Goal: Task Accomplishment & Management: Complete application form

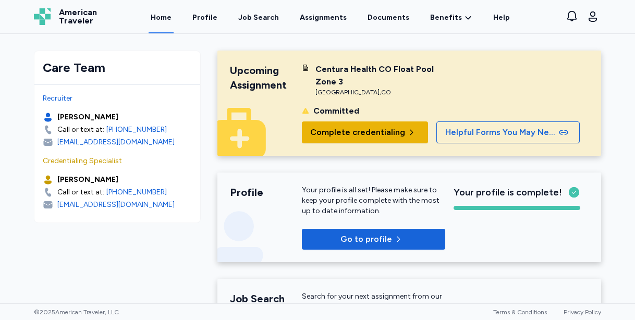
click at [332, 132] on span "Complete credentialing" at bounding box center [357, 132] width 95 height 13
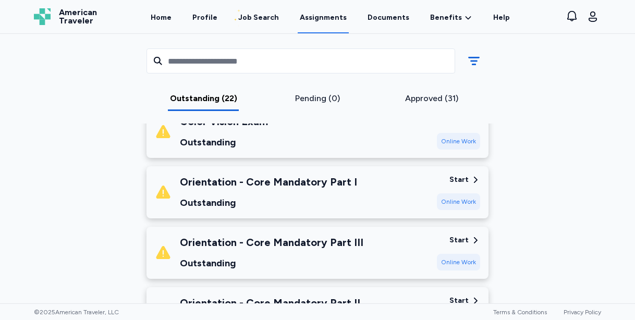
scroll to position [1216, 0]
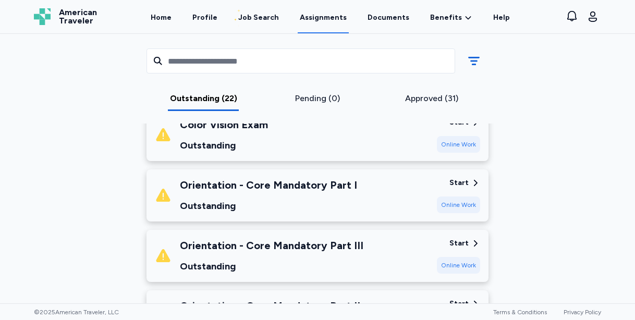
click at [275, 199] on div "Outstanding" at bounding box center [268, 206] width 177 height 15
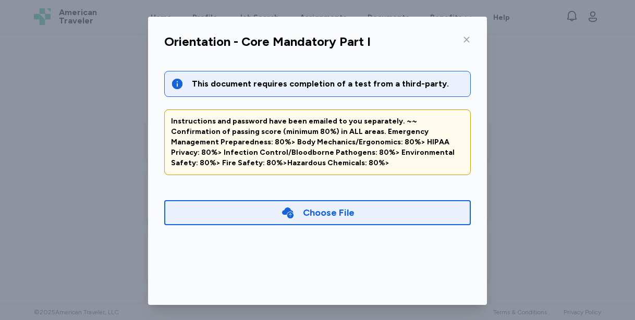
click at [271, 213] on div "Choose File" at bounding box center [317, 212] width 306 height 25
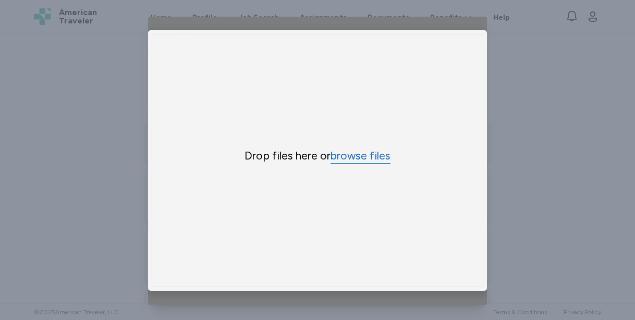
click at [352, 156] on button "browse files" at bounding box center [360, 155] width 60 height 15
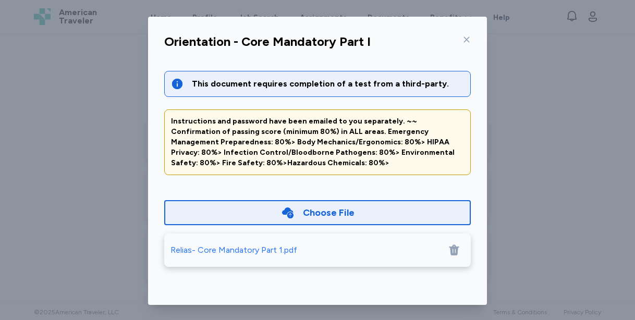
scroll to position [77, 0]
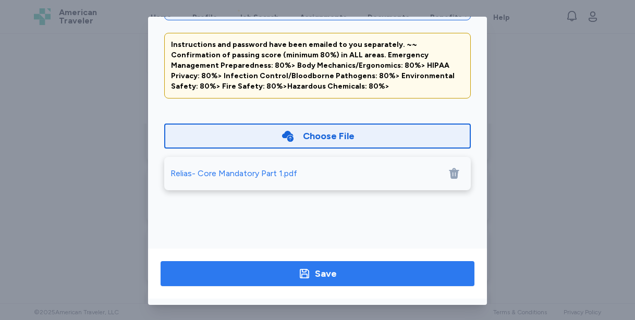
click at [383, 275] on span "Save" at bounding box center [317, 273] width 297 height 15
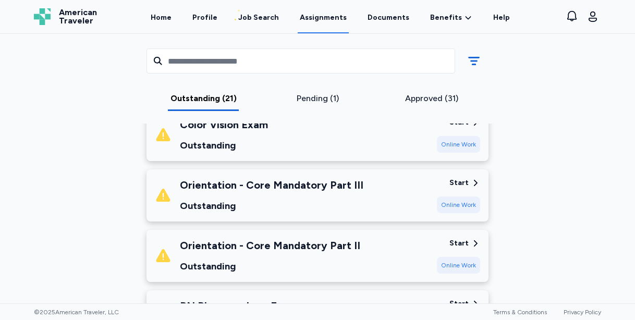
click at [383, 275] on div "Orientation - Core Mandatory Part II Outstanding Start Online Work" at bounding box center [317, 256] width 342 height 52
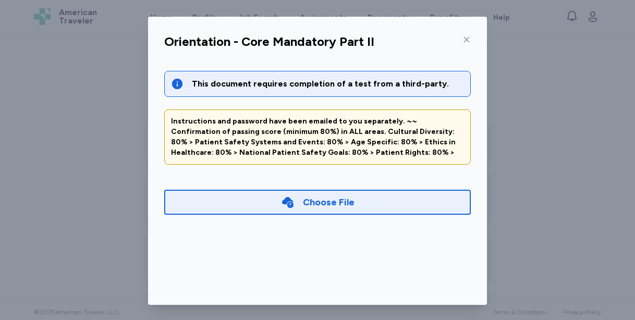
click at [341, 197] on div "Choose File" at bounding box center [329, 202] width 52 height 15
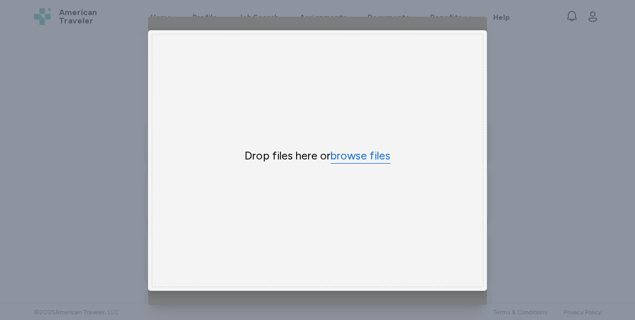
click at [350, 158] on button "browse files" at bounding box center [360, 155] width 60 height 15
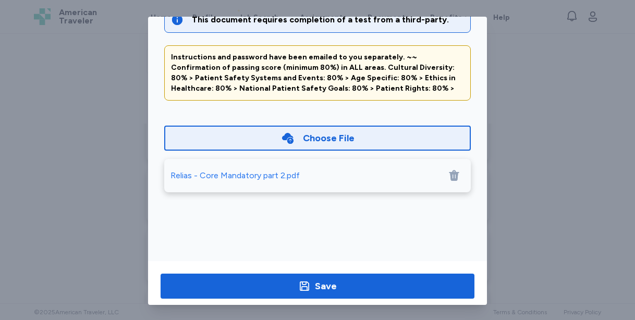
scroll to position [67, 0]
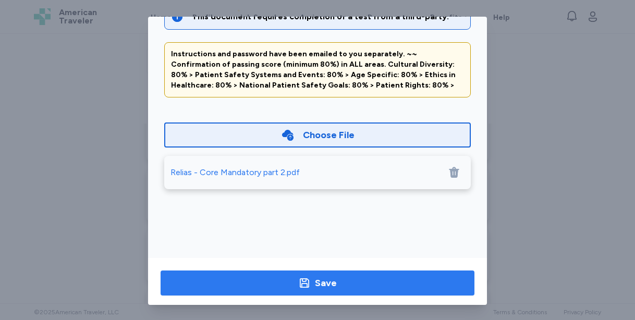
click at [392, 282] on span "Save" at bounding box center [317, 283] width 297 height 15
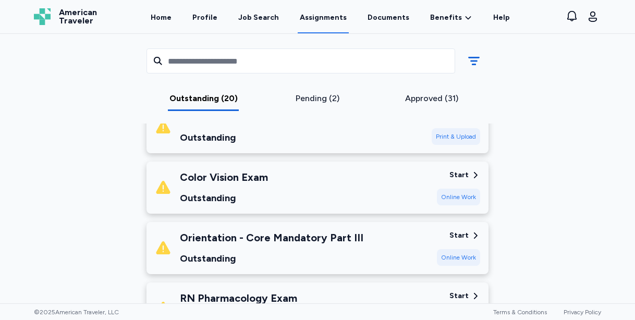
scroll to position [1145, 0]
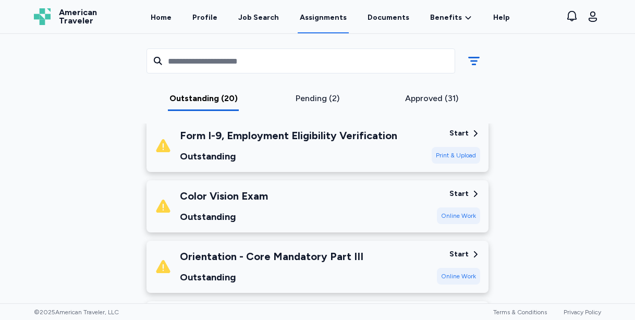
click at [417, 218] on div "Color Vision Exam Outstanding" at bounding box center [292, 206] width 274 height 35
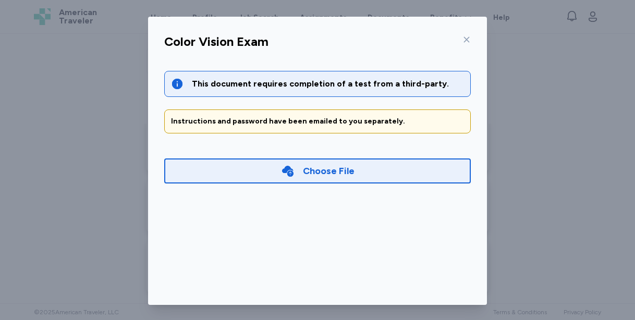
click at [351, 171] on div "Choose File" at bounding box center [329, 171] width 52 height 15
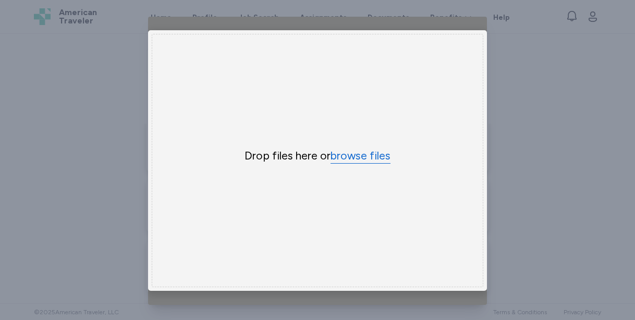
click at [352, 159] on button "browse files" at bounding box center [360, 155] width 60 height 15
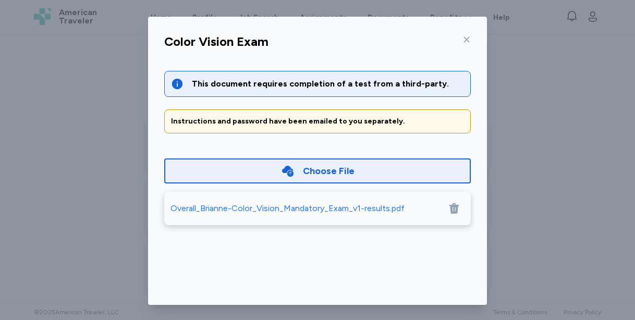
scroll to position [77, 0]
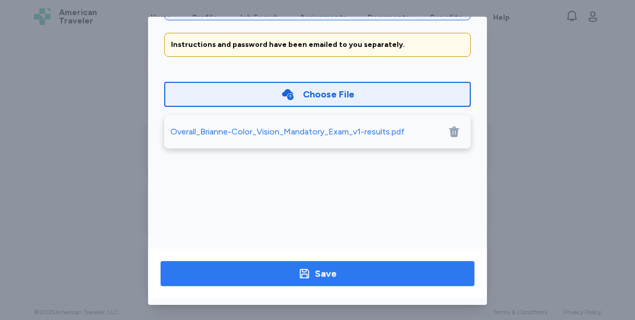
click at [387, 277] on span "Save" at bounding box center [317, 273] width 297 height 15
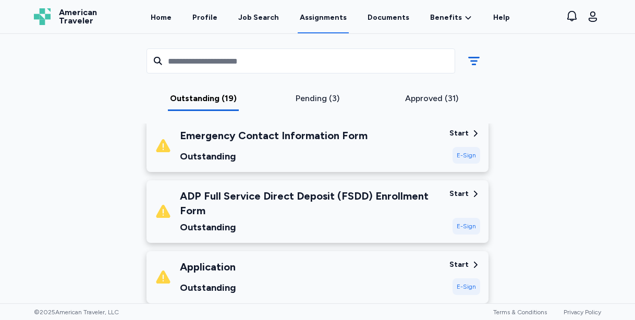
scroll to position [150, 0]
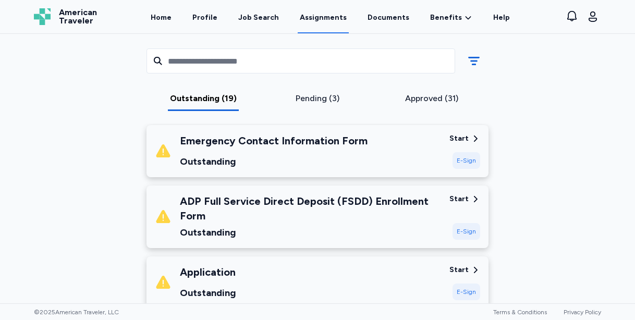
click at [394, 219] on div "ADP Full Service Direct Deposit (FSDD) Enrollment Form" at bounding box center [310, 208] width 261 height 29
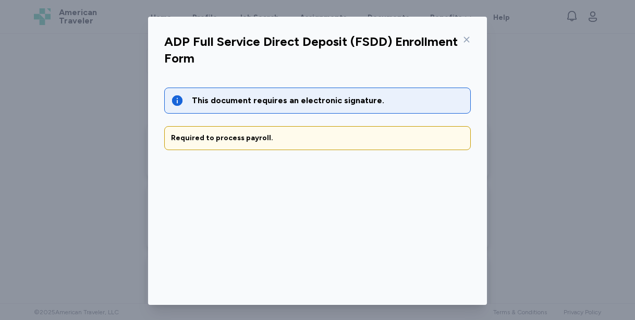
scroll to position [77, 0]
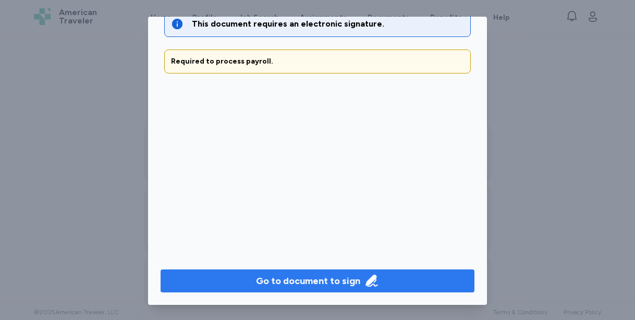
click at [329, 280] on div "Go to document to sign" at bounding box center [308, 281] width 104 height 15
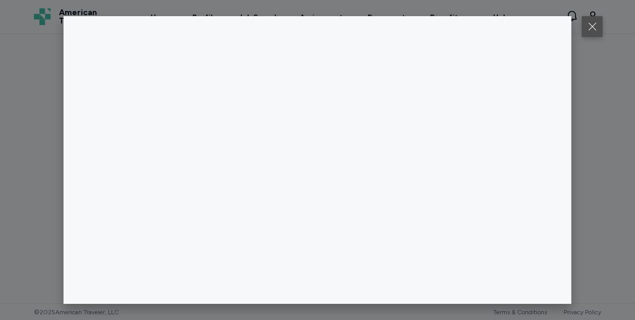
click at [596, 24] on button at bounding box center [591, 26] width 21 height 21
click at [597, 30] on button at bounding box center [591, 26] width 21 height 21
click at [599, 97] on div at bounding box center [317, 160] width 635 height 320
click at [593, 29] on button at bounding box center [591, 26] width 21 height 21
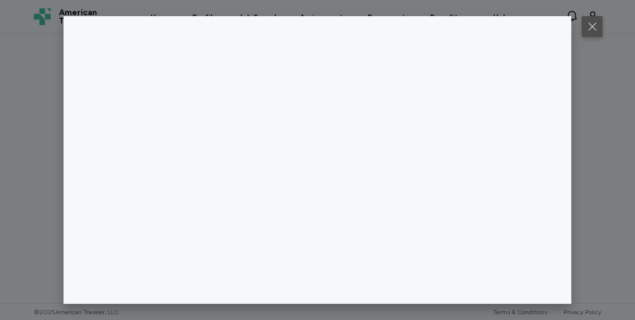
click at [593, 29] on button at bounding box center [591, 26] width 21 height 21
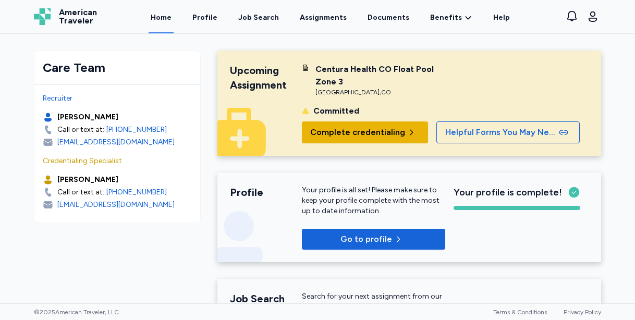
click at [380, 122] on button "Complete credentialing" at bounding box center [365, 132] width 126 height 22
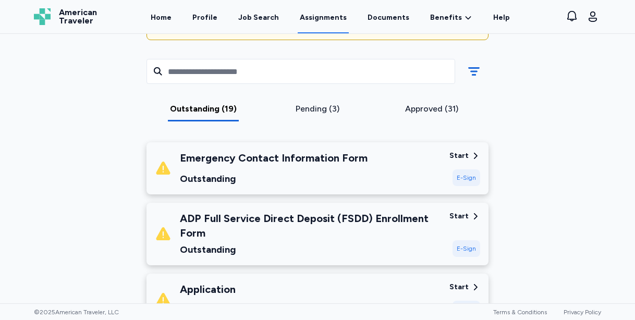
scroll to position [112, 0]
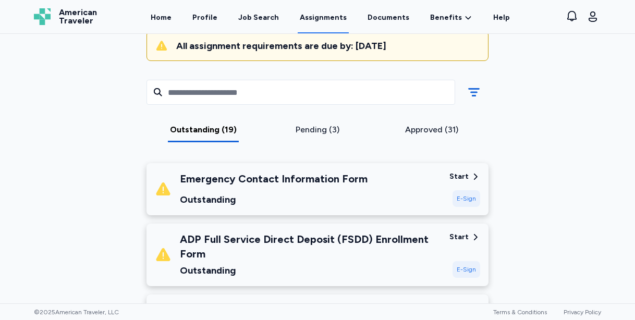
click at [393, 263] on div "Outstanding" at bounding box center [310, 270] width 261 height 15
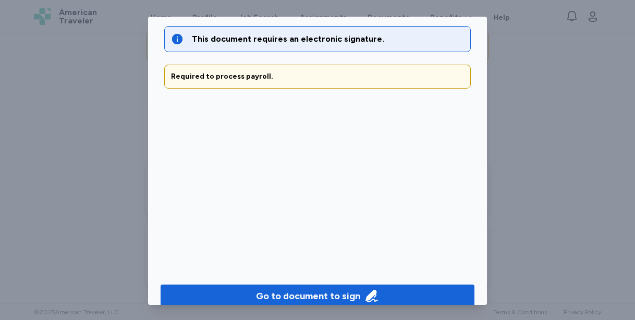
scroll to position [77, 0]
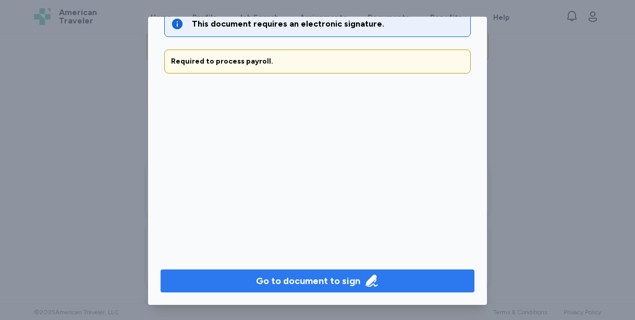
click at [335, 280] on div "Go to document to sign" at bounding box center [308, 281] width 104 height 15
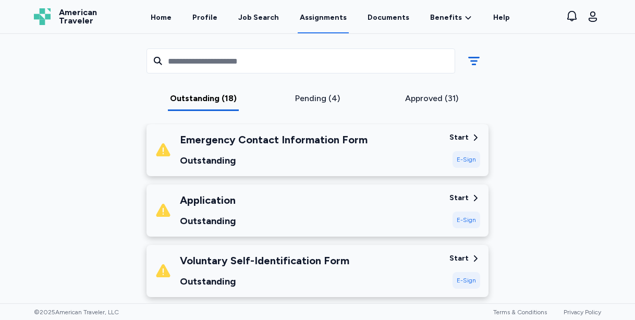
scroll to position [139, 0]
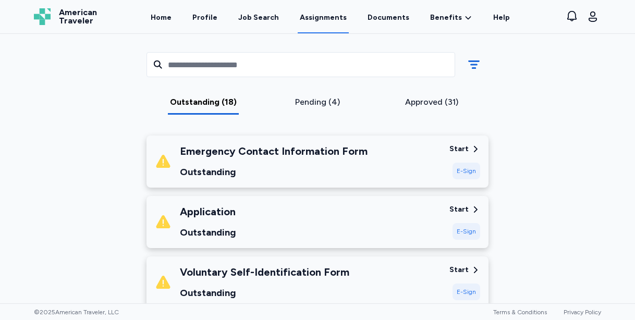
click at [404, 216] on div "Application Outstanding" at bounding box center [298, 221] width 286 height 35
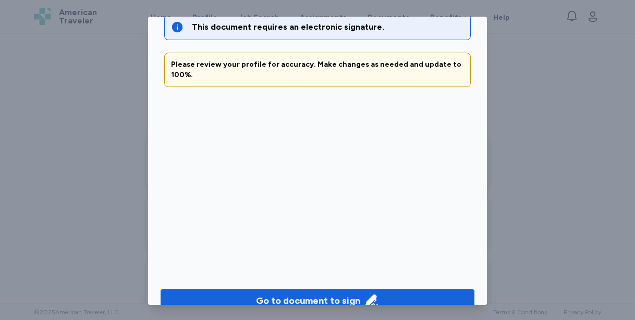
scroll to position [77, 0]
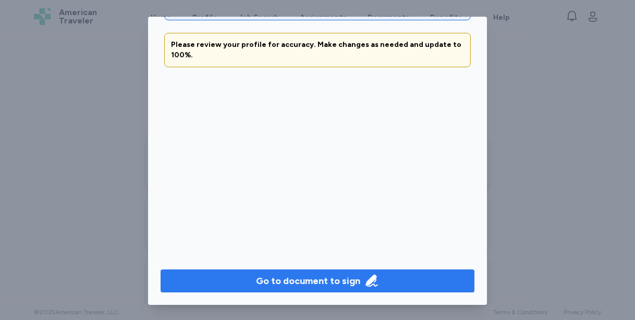
click at [376, 286] on icon "button" at bounding box center [371, 281] width 15 height 15
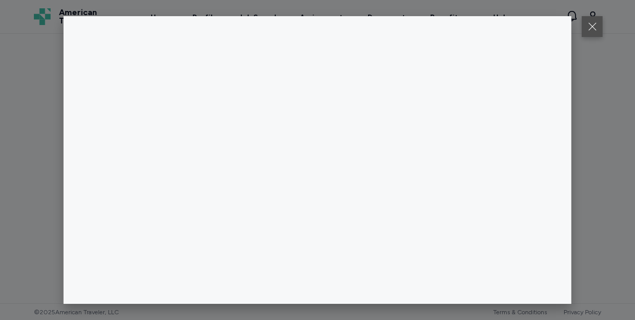
click at [591, 31] on button at bounding box center [591, 26] width 21 height 21
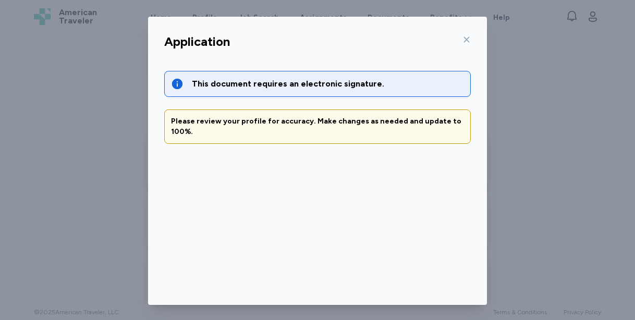
click at [465, 41] on icon at bounding box center [467, 40] width 6 height 6
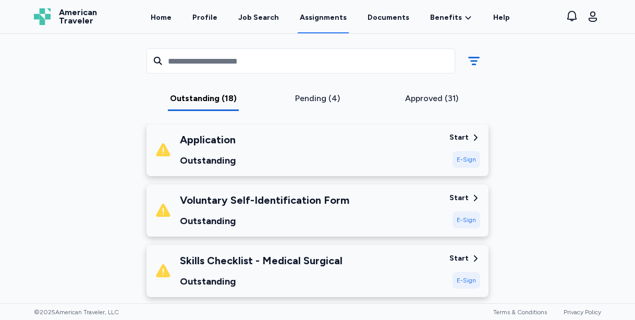
scroll to position [212, 0]
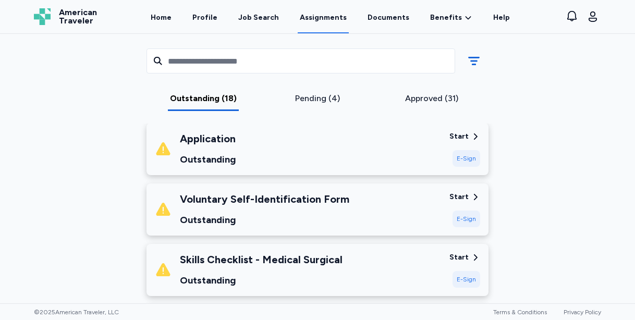
click at [411, 209] on div "Voluntary Self-Identification Form Outstanding" at bounding box center [298, 209] width 286 height 35
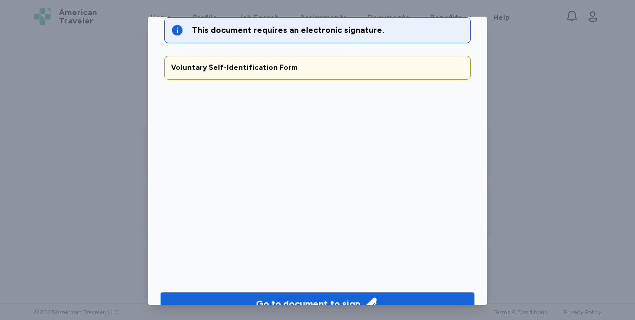
scroll to position [77, 0]
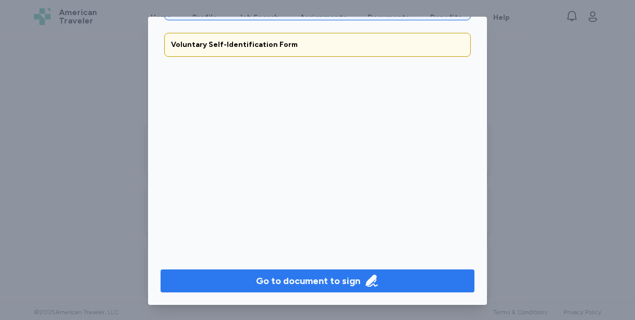
click at [350, 286] on div "Go to document to sign" at bounding box center [308, 281] width 104 height 15
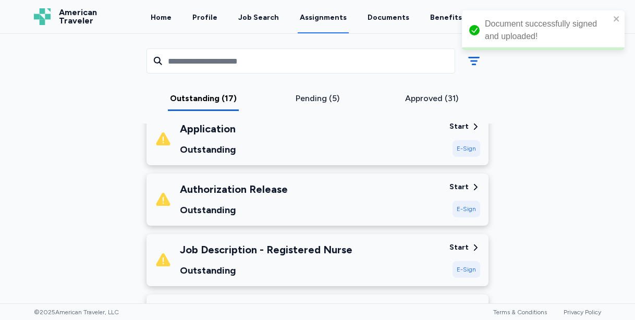
scroll to position [345, 0]
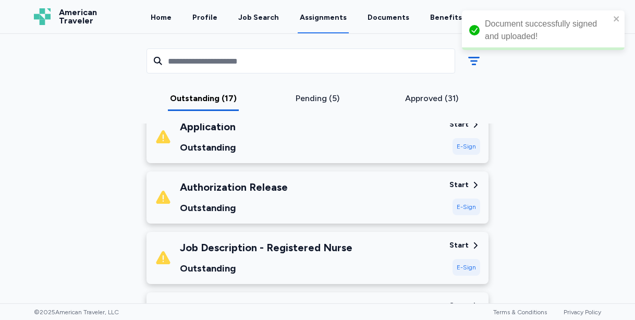
click at [392, 199] on div "Authorization Release Outstanding" at bounding box center [298, 197] width 286 height 35
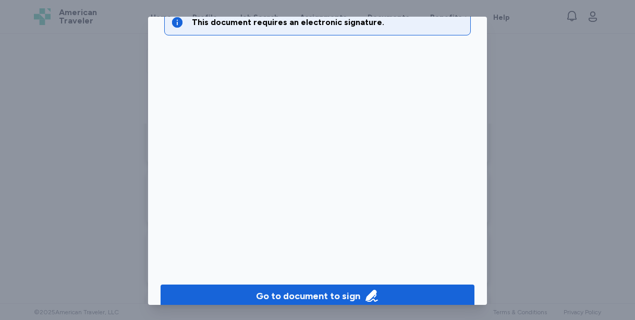
scroll to position [77, 0]
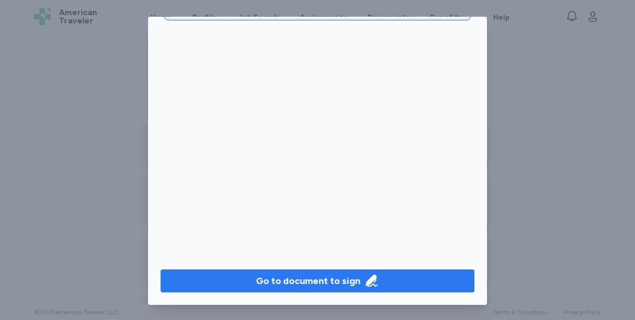
click at [349, 284] on div "Go to document to sign" at bounding box center [308, 281] width 104 height 15
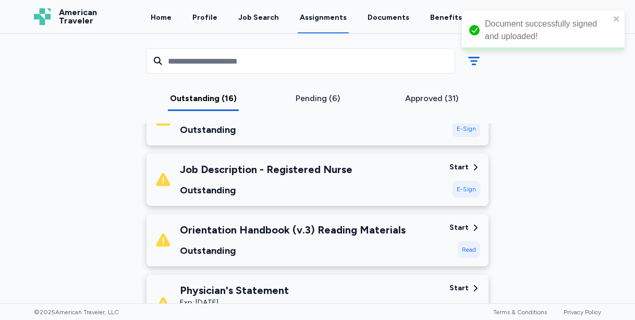
scroll to position [365, 0]
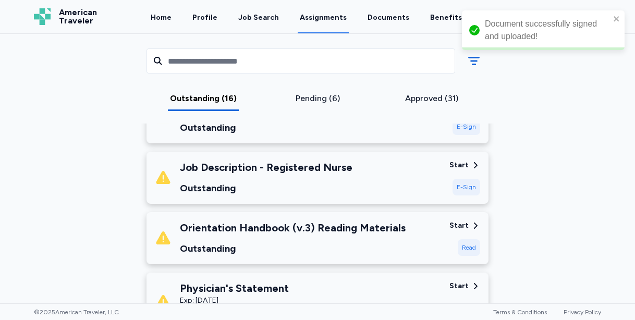
click at [414, 182] on div "Job Description - Registered Nurse Outstanding" at bounding box center [298, 177] width 286 height 35
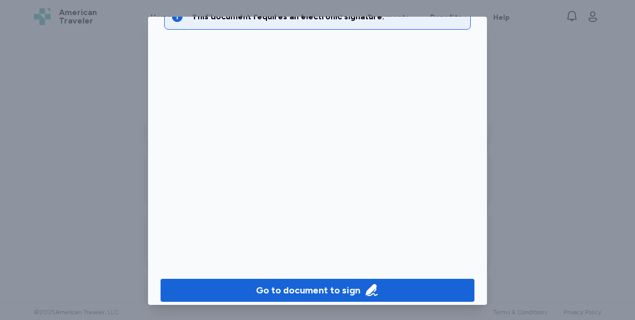
scroll to position [77, 0]
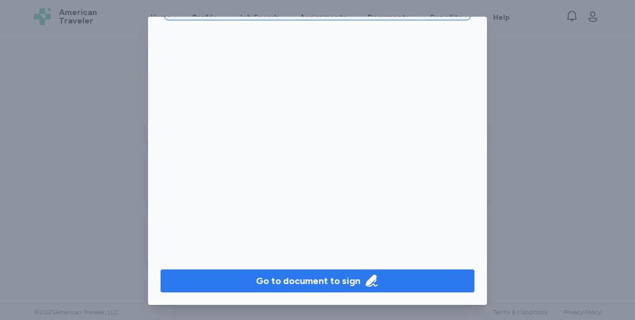
click at [348, 287] on div "Go to document to sign" at bounding box center [308, 281] width 104 height 15
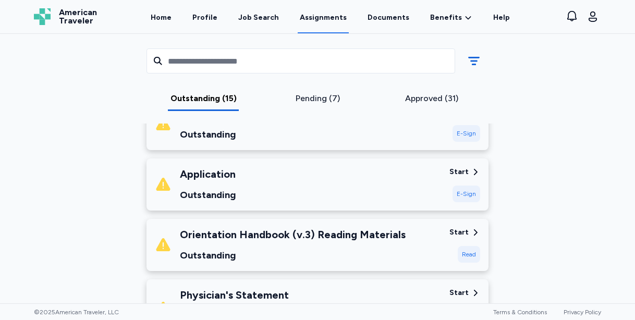
scroll to position [304, 0]
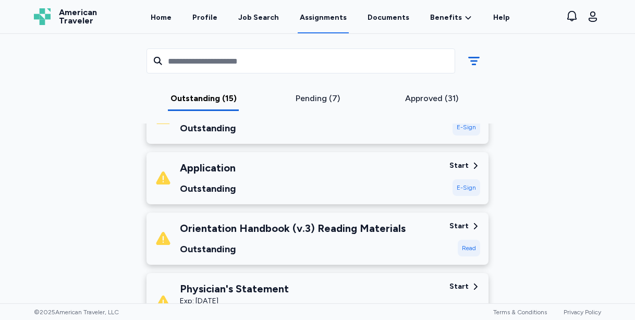
click at [422, 250] on div "Orientation Handbook (v.3) Reading Materials Outstanding" at bounding box center [298, 238] width 286 height 35
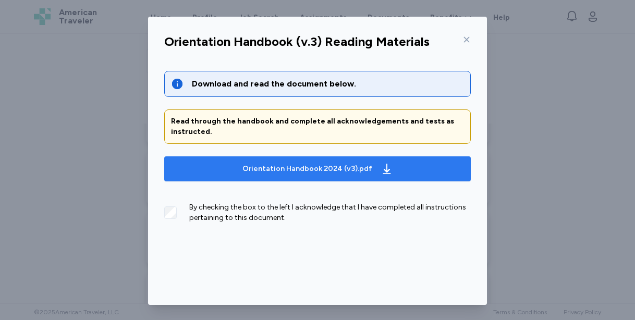
click at [372, 174] on div "Orientation Handbook 2024 (v3).pdf" at bounding box center [317, 168] width 155 height 17
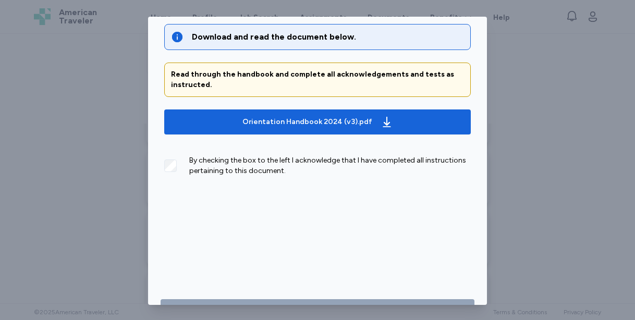
scroll to position [77, 0]
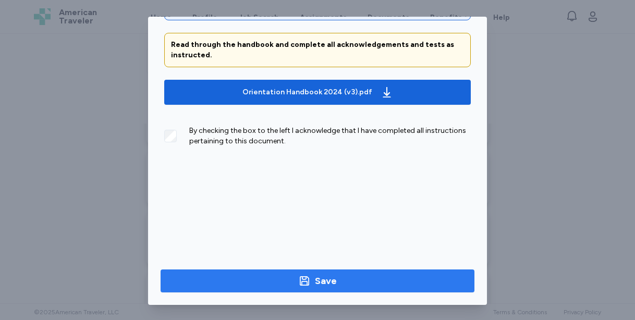
click at [320, 283] on div "Save" at bounding box center [326, 281] width 22 height 15
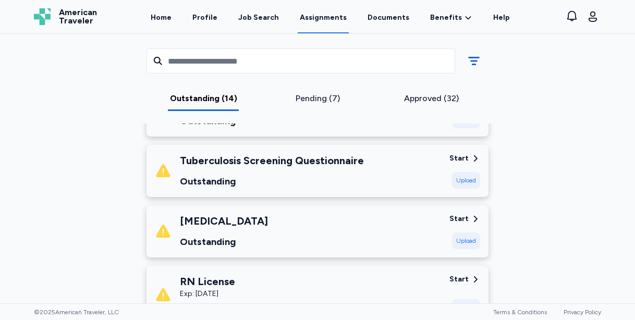
scroll to position [443, 0]
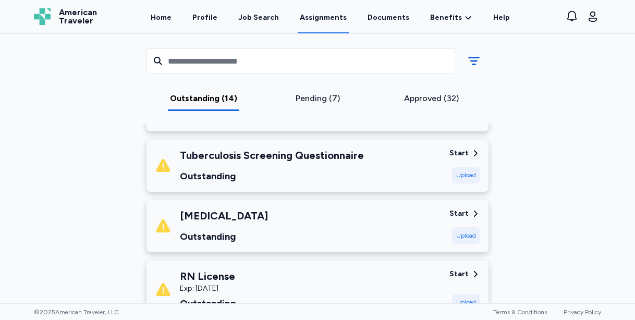
click at [345, 178] on div "Outstanding" at bounding box center [272, 176] width 184 height 15
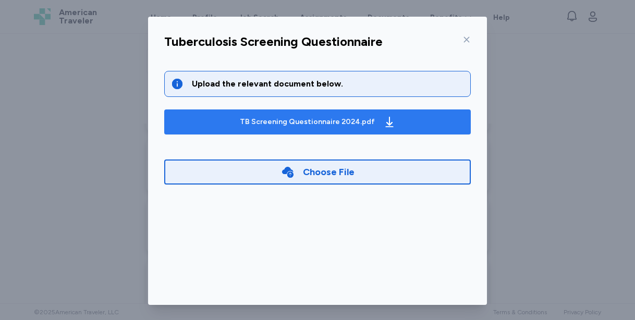
click at [362, 124] on div "TB Screening Questionnaire 2024.pdf" at bounding box center [307, 122] width 135 height 10
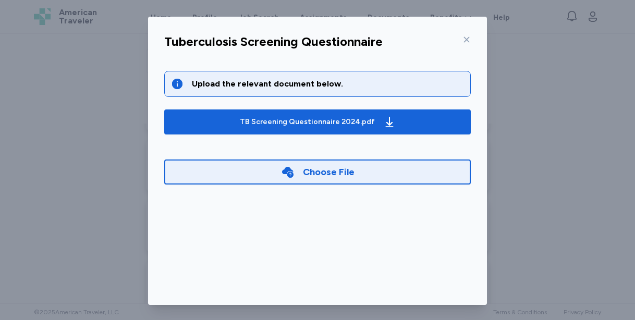
click at [315, 171] on div "Choose File" at bounding box center [329, 172] width 52 height 15
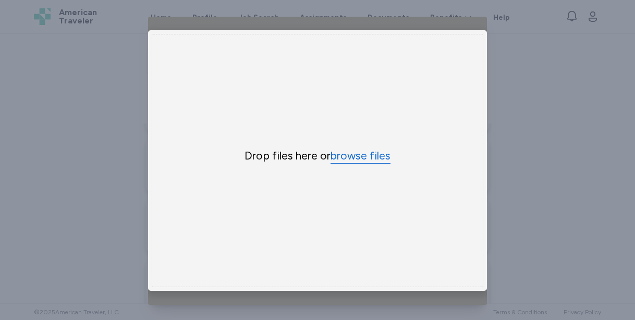
click at [345, 156] on button "browse files" at bounding box center [360, 155] width 60 height 15
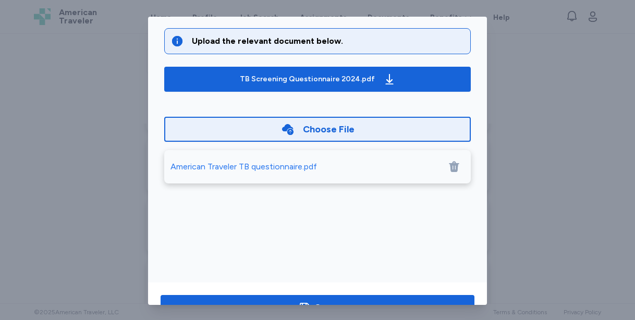
scroll to position [77, 0]
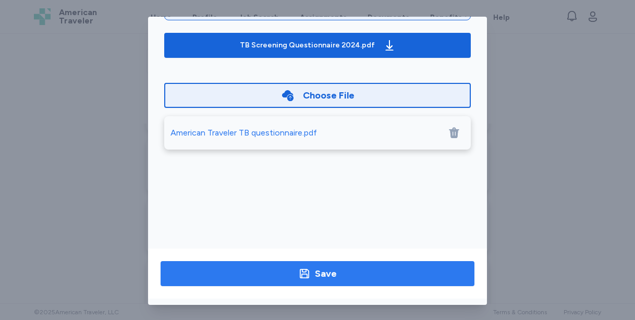
click at [384, 280] on span "Save" at bounding box center [317, 273] width 297 height 15
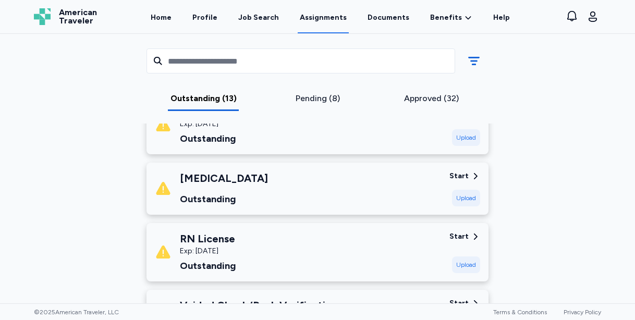
scroll to position [426, 0]
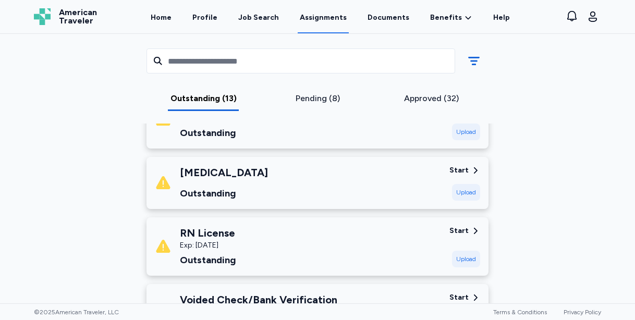
click at [408, 253] on div "RN License Exp: [DATE] Outstanding" at bounding box center [298, 247] width 286 height 42
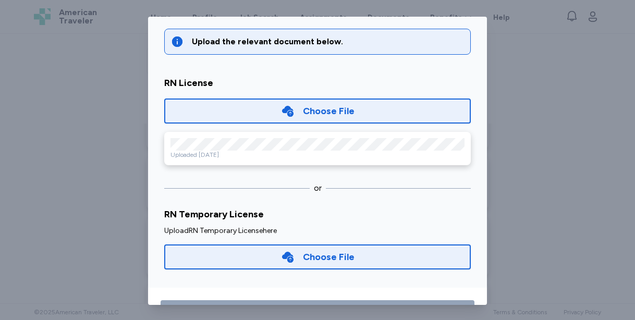
scroll to position [32, 0]
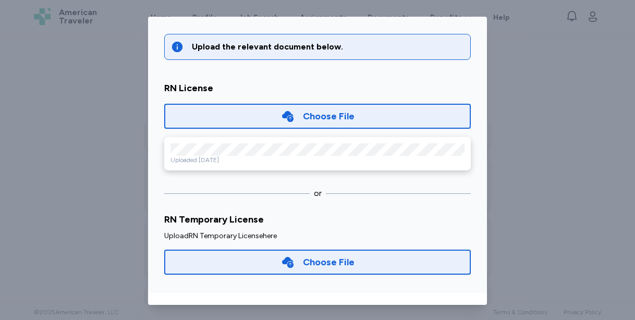
click at [364, 117] on div "Choose File" at bounding box center [317, 116] width 306 height 25
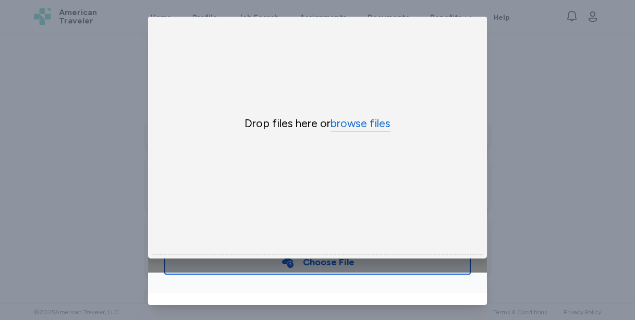
click at [350, 119] on button "browse files" at bounding box center [360, 123] width 60 height 15
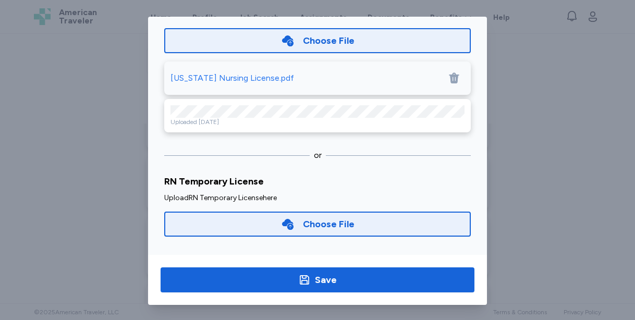
scroll to position [77, 0]
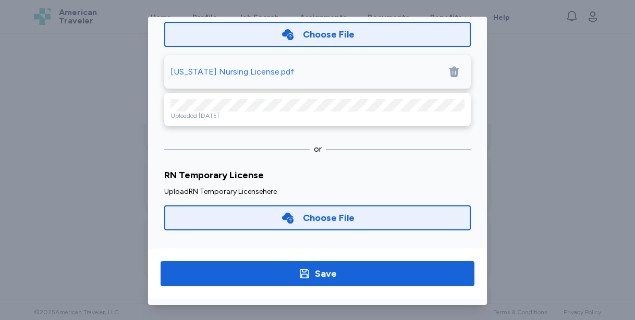
click at [354, 271] on span "Save" at bounding box center [317, 273] width 297 height 15
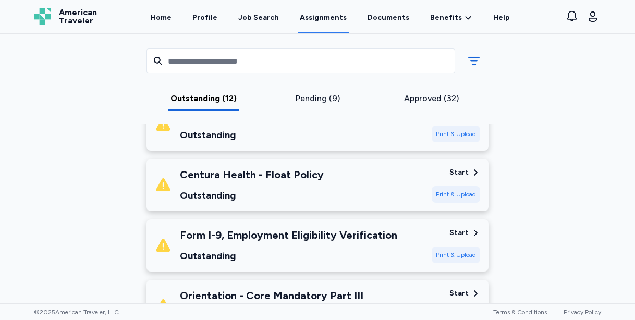
scroll to position [606, 0]
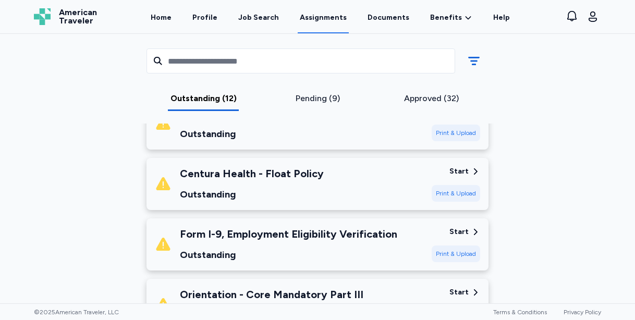
click at [356, 191] on div "Centura Health - Float Policy Outstanding" at bounding box center [289, 183] width 268 height 35
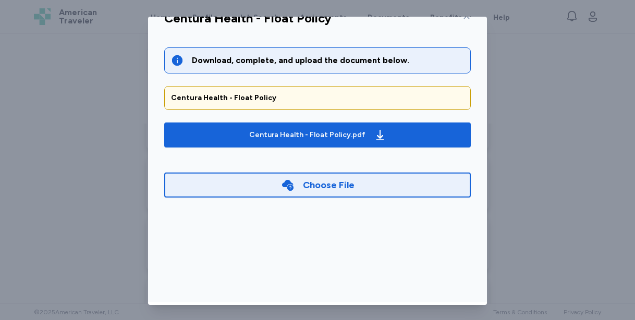
scroll to position [12, 0]
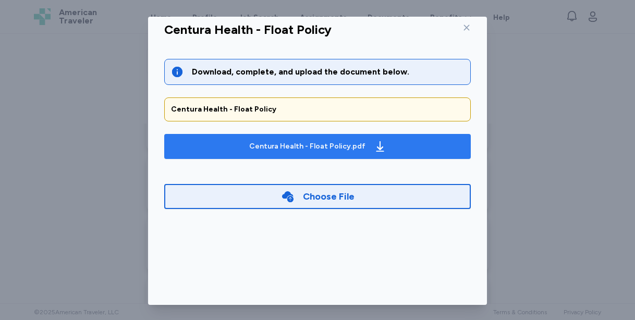
click at [342, 145] on div "Centura Health - Float Policy.pdf" at bounding box center [307, 146] width 116 height 10
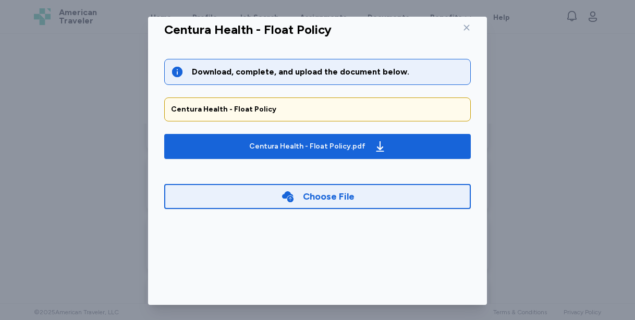
scroll to position [0, 0]
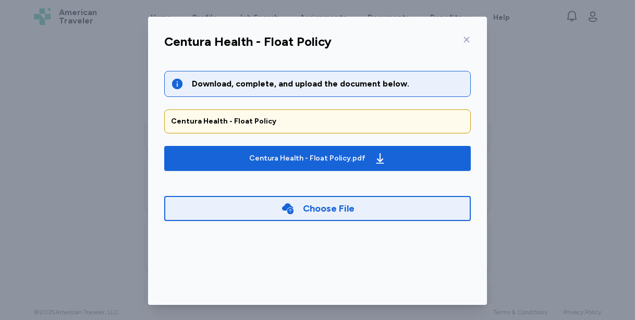
click at [468, 39] on icon at bounding box center [466, 39] width 8 height 8
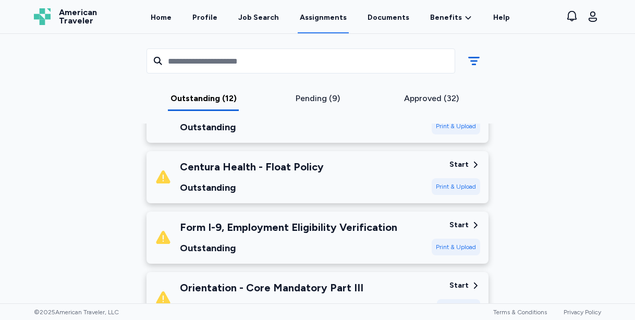
scroll to position [609, 0]
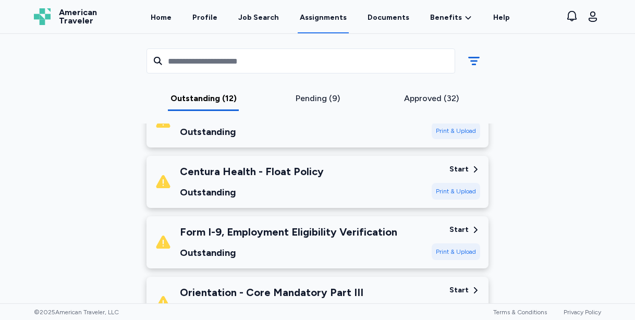
click at [387, 239] on div "Form I-9, Employment Eligibility Verification Outstanding" at bounding box center [288, 242] width 217 height 35
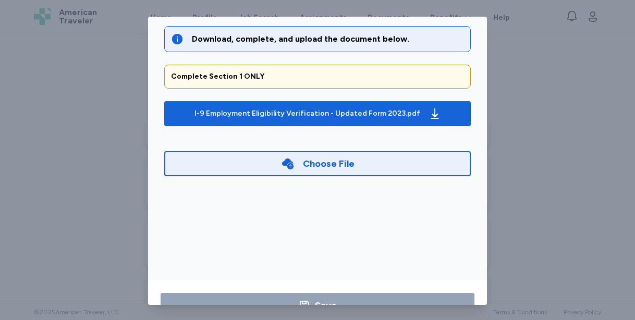
scroll to position [52, 0]
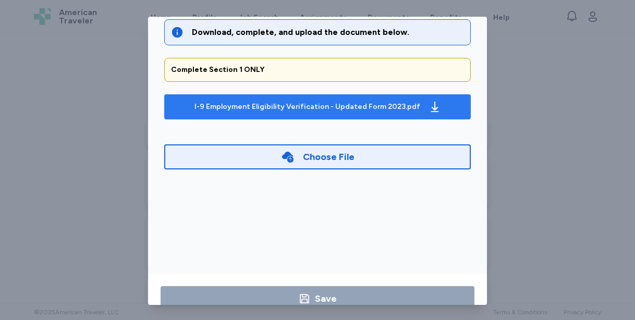
click at [394, 104] on div "I-9 Employment Eligibility Verification - Updated Form 2023.pdf" at bounding box center [307, 107] width 226 height 10
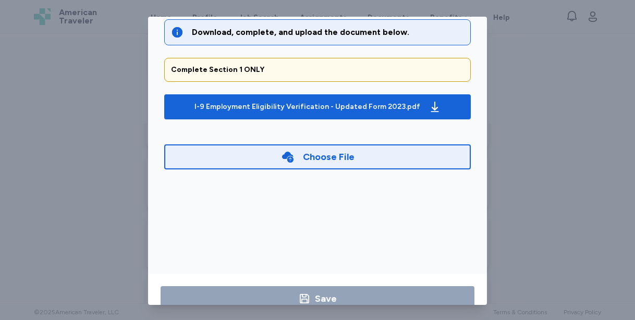
click at [341, 153] on div "Choose File" at bounding box center [329, 157] width 52 height 15
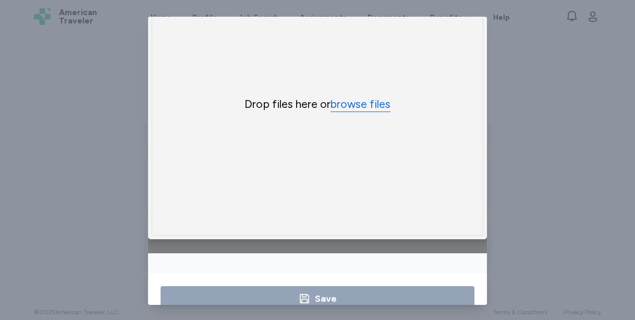
click at [369, 106] on button "browse files" at bounding box center [360, 104] width 60 height 15
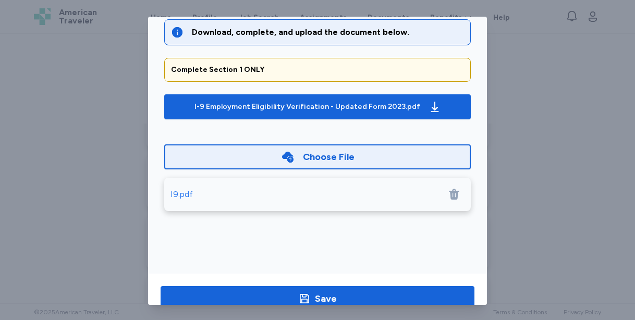
scroll to position [1, 0]
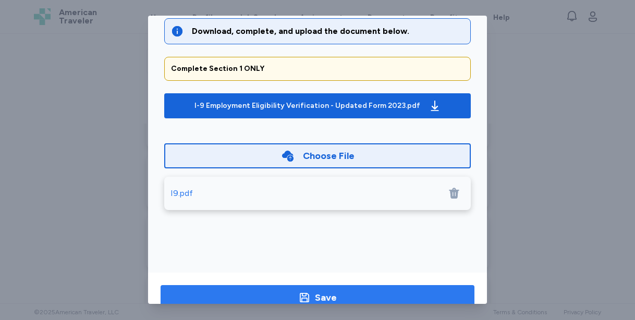
click at [383, 291] on span "Save" at bounding box center [317, 297] width 297 height 15
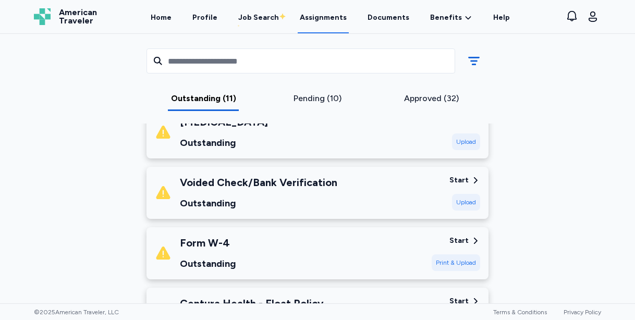
scroll to position [448, 0]
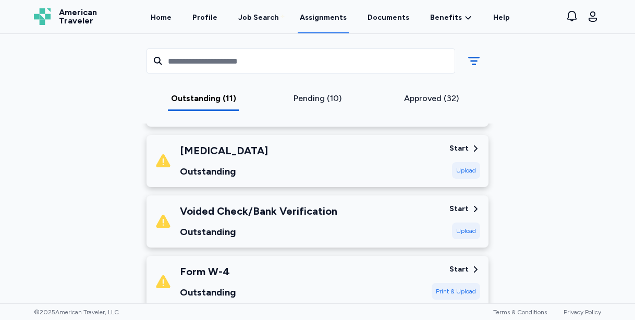
click at [372, 219] on div "Voided Check/Bank Verification Outstanding" at bounding box center [298, 221] width 286 height 35
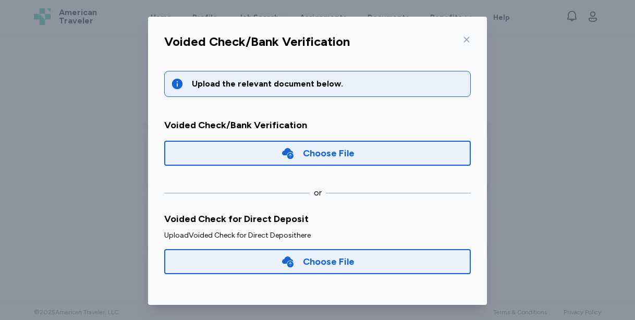
scroll to position [2, 0]
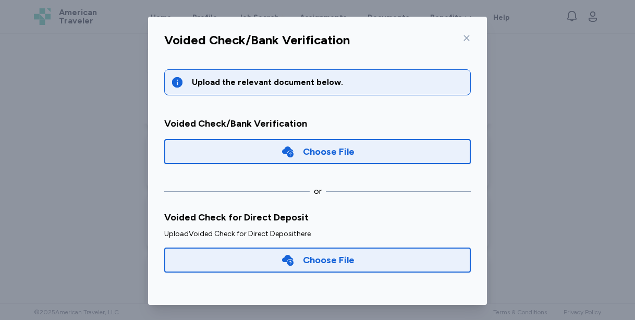
click at [467, 39] on icon at bounding box center [467, 38] width 6 height 6
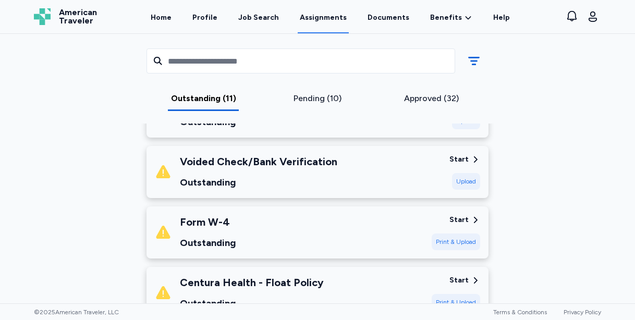
scroll to position [547, 0]
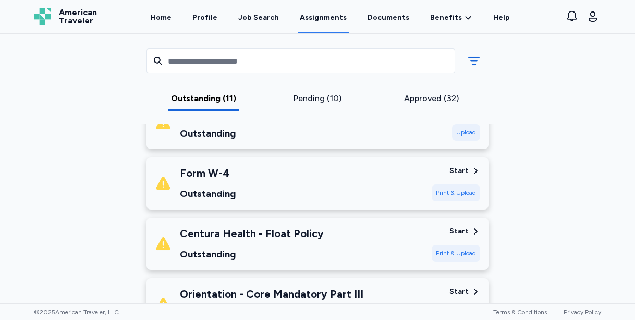
click at [376, 184] on div "Form W-4 Outstanding" at bounding box center [289, 183] width 268 height 35
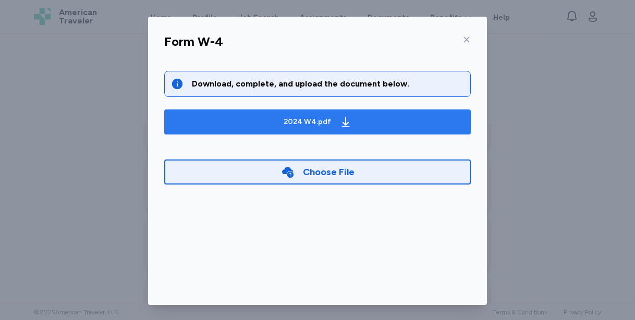
click at [328, 126] on div "2024 W4.pdf" at bounding box center [306, 122] width 47 height 10
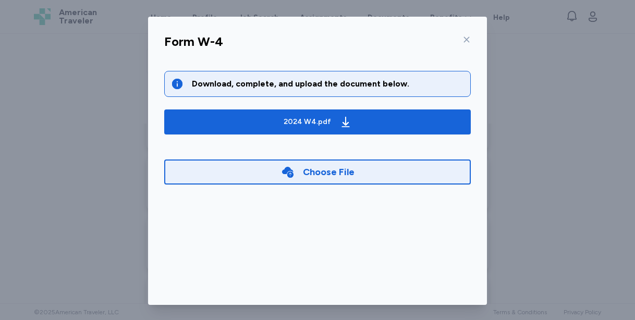
click at [387, 173] on div "Choose File" at bounding box center [317, 171] width 306 height 25
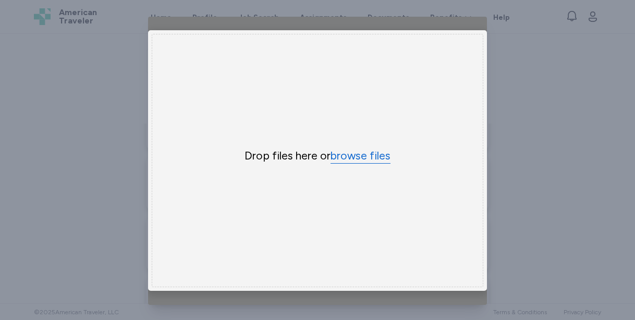
click at [375, 158] on button "browse files" at bounding box center [360, 155] width 60 height 15
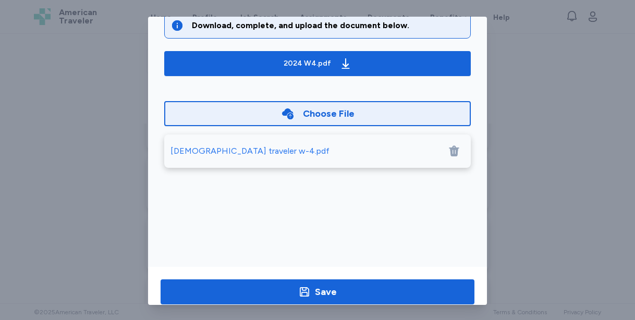
scroll to position [77, 0]
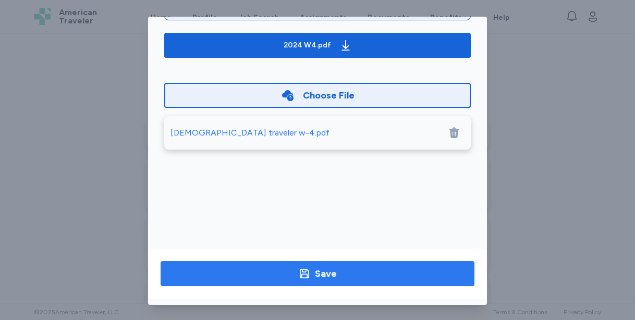
click at [388, 269] on span "Save" at bounding box center [317, 273] width 297 height 15
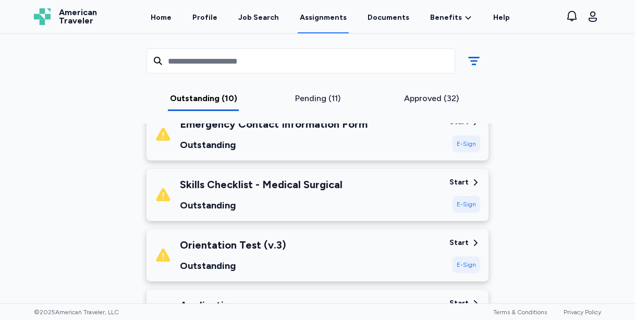
scroll to position [159, 0]
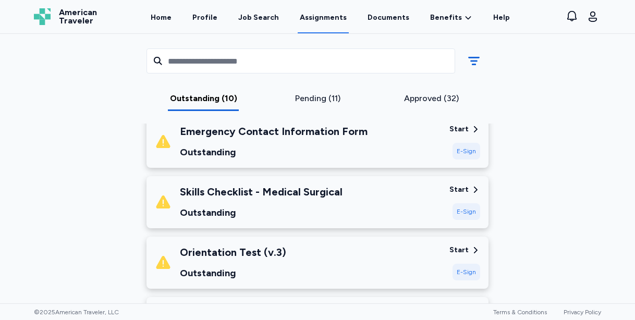
click at [388, 269] on div "Orientation Test (v.3) Outstanding" at bounding box center [298, 262] width 286 height 35
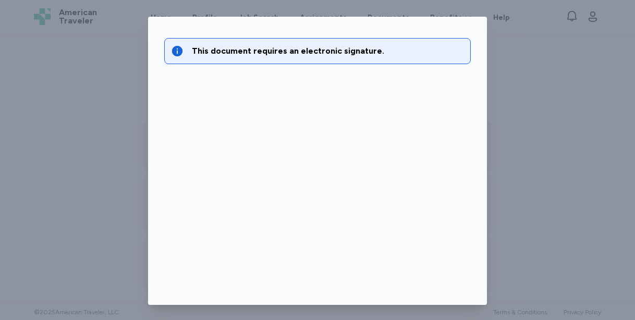
scroll to position [77, 0]
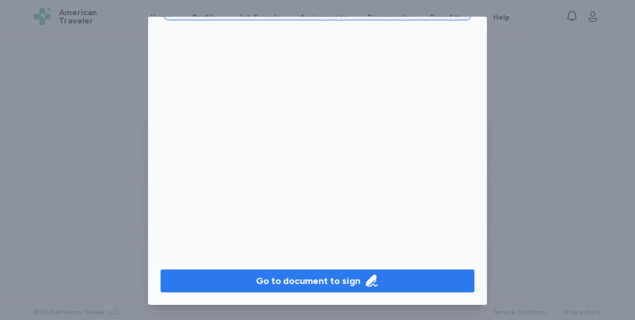
click at [372, 287] on icon "button" at bounding box center [371, 281] width 15 height 15
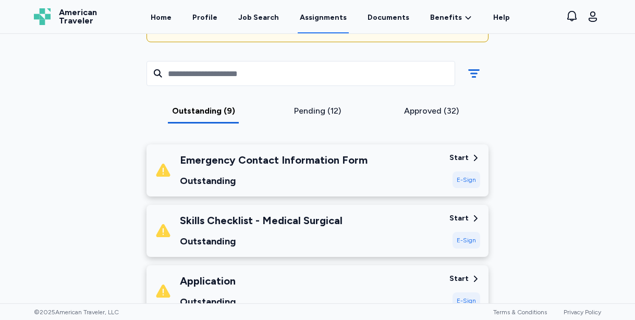
scroll to position [131, 0]
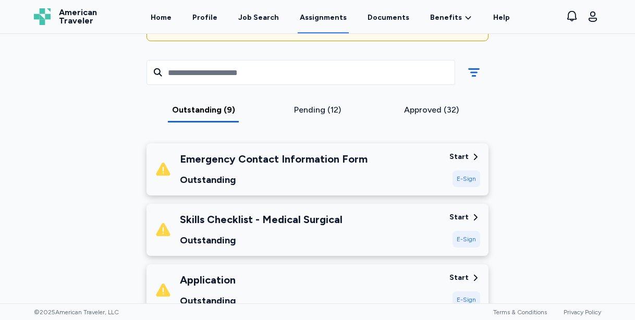
click at [434, 176] on div "Emergency Contact Information Form Outstanding" at bounding box center [298, 169] width 286 height 35
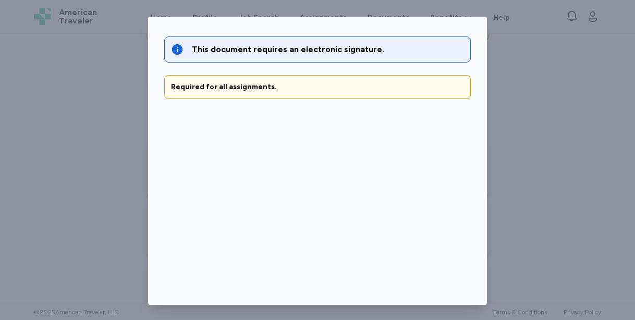
scroll to position [77, 0]
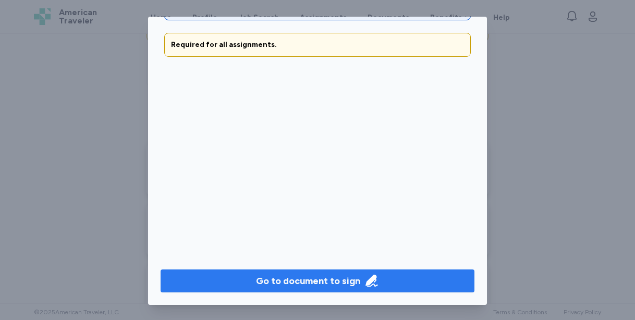
click at [357, 283] on div "Go to document to sign" at bounding box center [308, 281] width 104 height 15
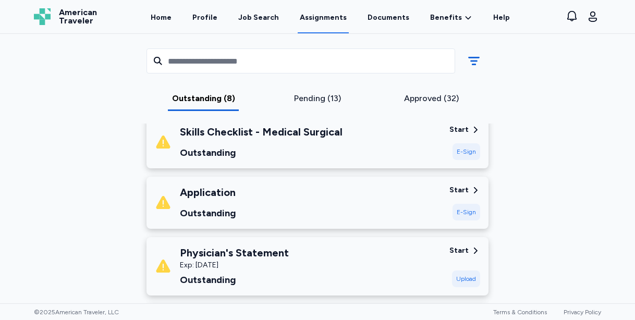
scroll to position [113, 0]
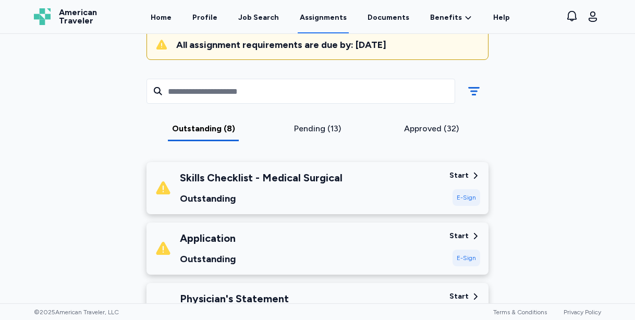
click at [420, 182] on div "Skills Checklist - Medical Surgical Outstanding" at bounding box center [298, 187] width 286 height 35
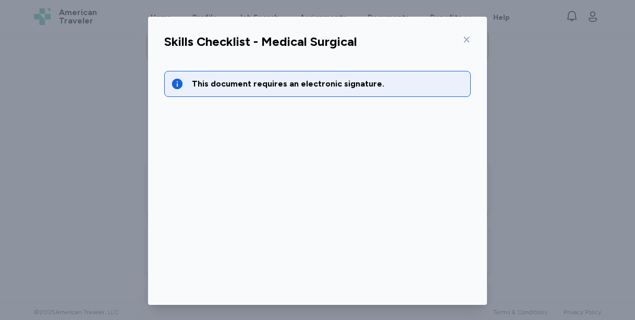
scroll to position [77, 0]
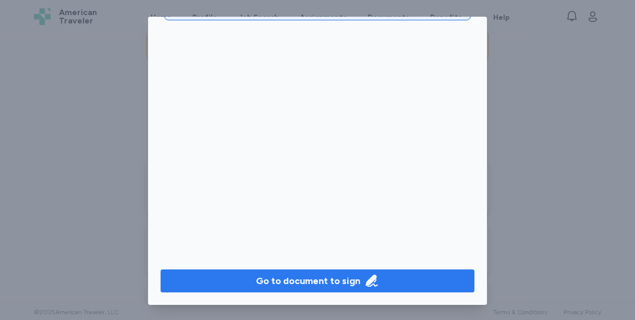
click at [411, 274] on span "Go to document to sign" at bounding box center [317, 281] width 297 height 15
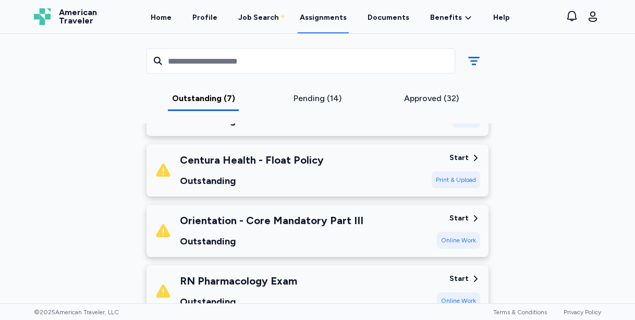
scroll to position [370, 0]
